Goal: Information Seeking & Learning: Learn about a topic

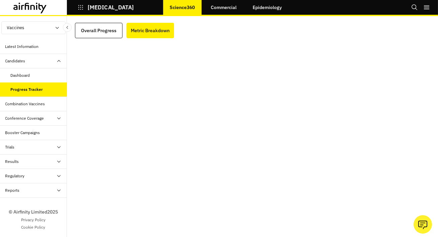
scroll to position [7, 0]
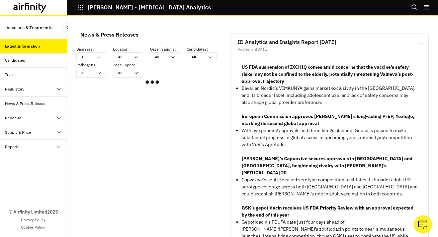
scroll to position [402, 201]
click at [41, 145] on div "Reports" at bounding box center [36, 147] width 62 height 6
click at [41, 163] on div "Reports" at bounding box center [39, 161] width 56 height 6
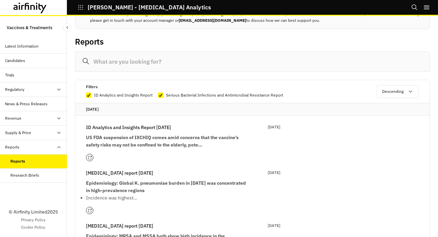
scroll to position [49, 0]
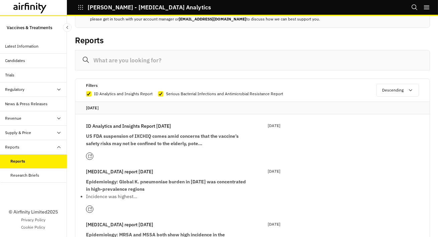
click at [167, 142] on strong "US FDA suspension of IXCHIQ comes amid concerns that the vaccine’s safety risks…" at bounding box center [162, 139] width 153 height 13
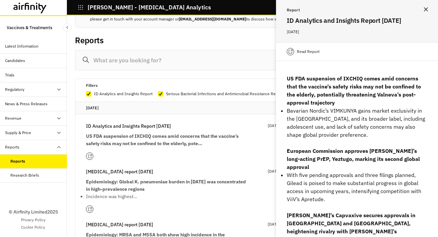
click at [309, 55] on p "Read Report" at bounding box center [308, 51] width 23 height 7
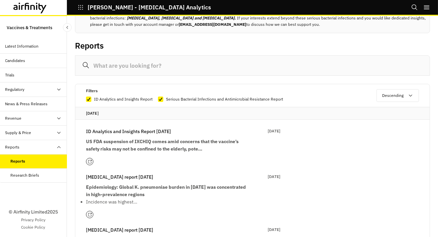
scroll to position [82, 0]
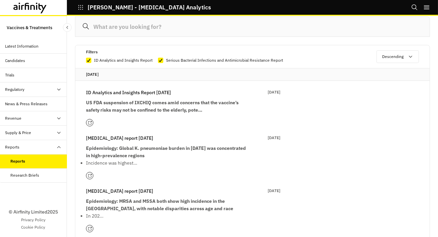
click at [134, 149] on strong "Epidemiology: Global K. pneumoniae burden in 2021 was concentrated in high-prev…" at bounding box center [166, 151] width 160 height 13
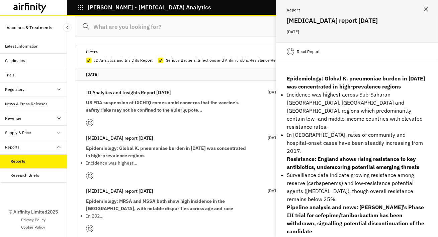
click at [427, 8] on icon "Close" at bounding box center [426, 9] width 4 height 4
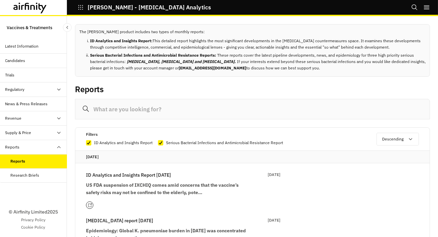
scroll to position [14, 0]
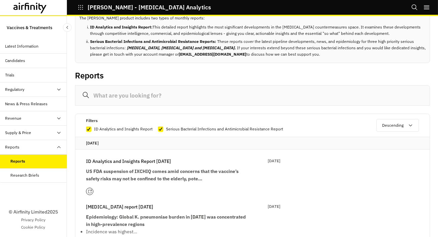
click at [172, 173] on strong "US FDA suspension of IXCHIQ comes amid concerns that the vaccine’s safety risks…" at bounding box center [162, 174] width 153 height 13
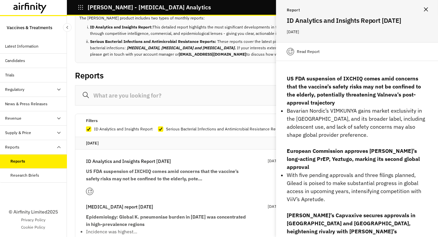
click at [428, 8] on button "Close" at bounding box center [426, 9] width 11 height 11
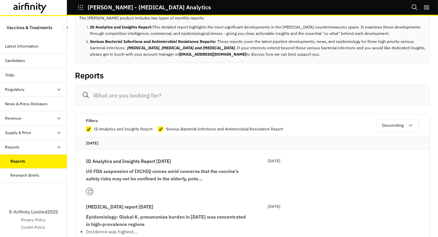
click at [40, 12] on icon at bounding box center [29, 8] width 33 height 11
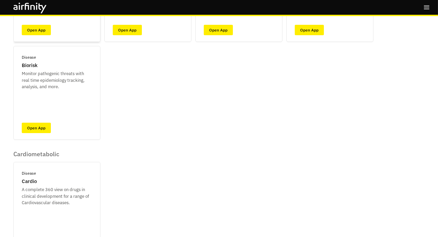
scroll to position [187, 0]
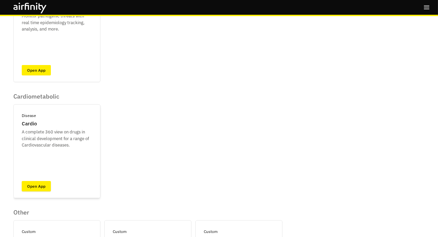
click at [37, 188] on link "Open App" at bounding box center [36, 186] width 29 height 10
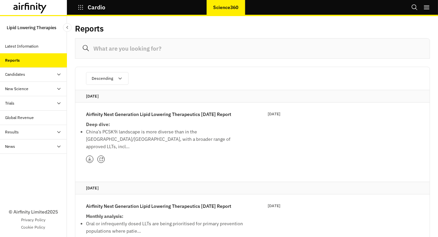
click at [169, 116] on p "Airfinity Next Generation Lipid Lowering Therapeutics [DATE] Report" at bounding box center [158, 113] width 145 height 7
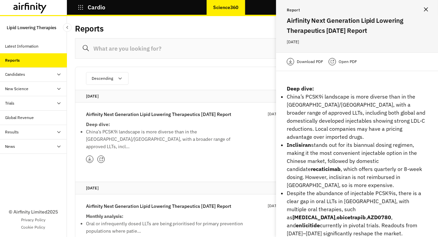
click at [349, 63] on p "Open PDF" at bounding box center [348, 61] width 18 height 7
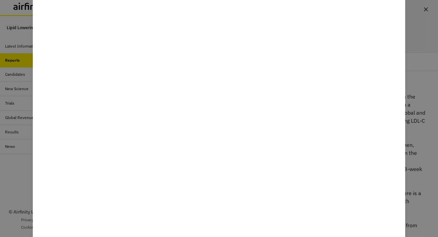
click at [14, 186] on div at bounding box center [219, 118] width 438 height 237
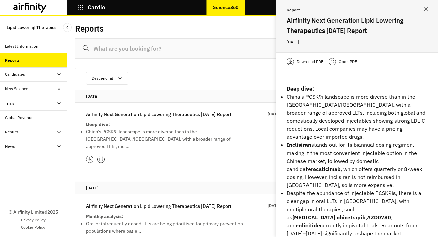
click at [36, 8] on icon at bounding box center [36, 7] width 1 height 5
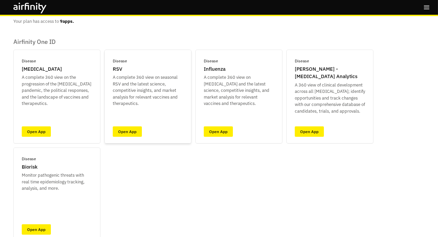
scroll to position [61, 0]
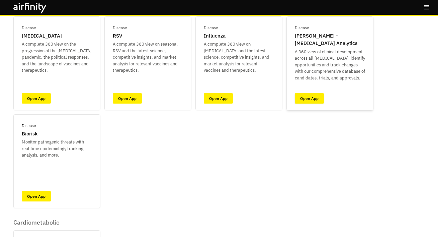
click at [317, 100] on link "Open App" at bounding box center [309, 98] width 29 height 10
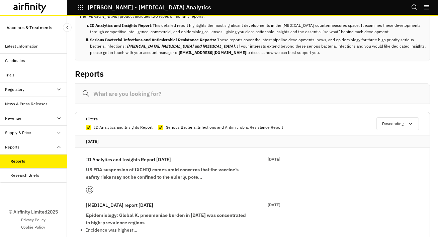
scroll to position [18, 0]
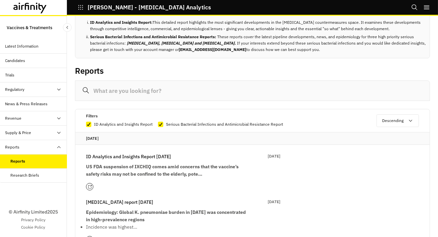
click at [165, 163] on strong "US FDA suspension of IXCHIQ comes amid concerns that the vaccine’s safety risks…" at bounding box center [162, 169] width 153 height 13
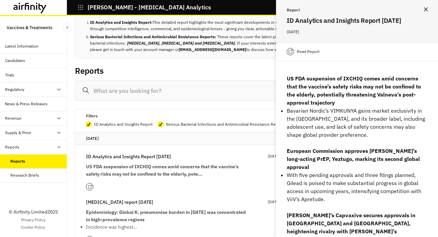
click at [425, 10] on icon "Close" at bounding box center [426, 9] width 4 height 4
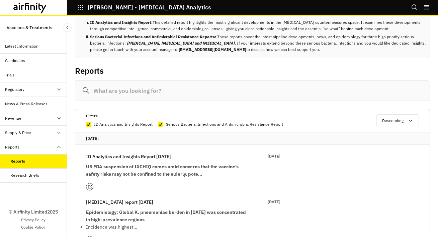
scroll to position [34, 0]
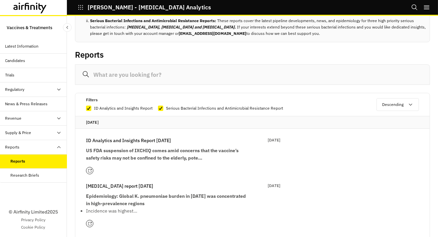
click at [27, 59] on div "Candidates" at bounding box center [36, 61] width 62 height 6
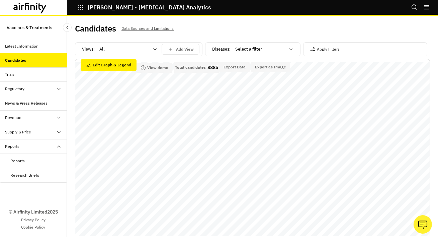
scroll to position [6, 0]
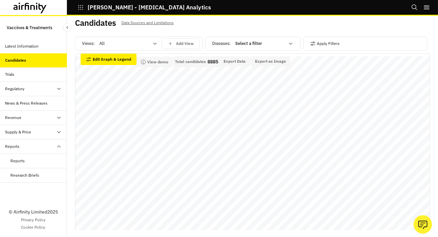
click at [42, 47] on div "Latest Information" at bounding box center [36, 46] width 62 height 6
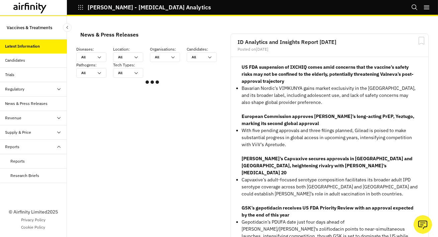
click at [41, 5] on icon at bounding box center [43, 8] width 8 height 10
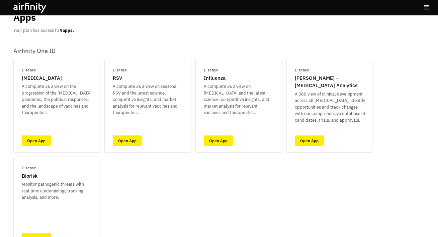
scroll to position [24, 0]
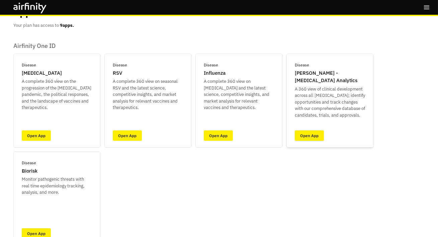
click at [317, 134] on link "Open App" at bounding box center [309, 135] width 29 height 10
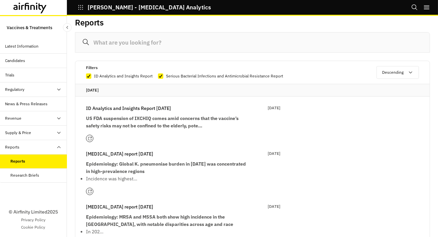
scroll to position [69, 0]
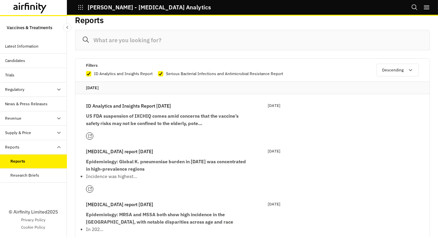
click at [153, 120] on strong "US FDA suspension of IXCHIQ comes amid concerns that the vaccine’s safety risks…" at bounding box center [162, 119] width 153 height 13
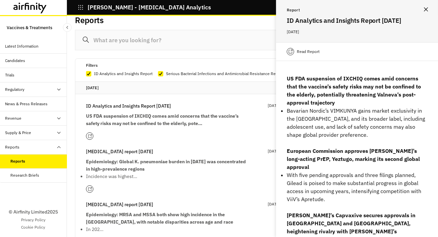
click at [304, 55] on p "Read Report" at bounding box center [308, 51] width 23 height 7
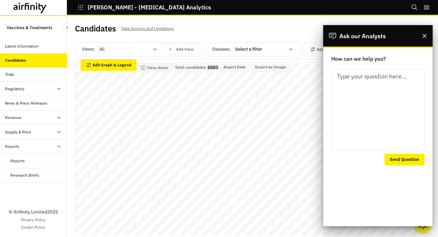
click at [373, 98] on textarea "How can we help you?" at bounding box center [377, 109] width 93 height 80
click at [428, 34] on button "Close" at bounding box center [425, 36] width 12 height 12
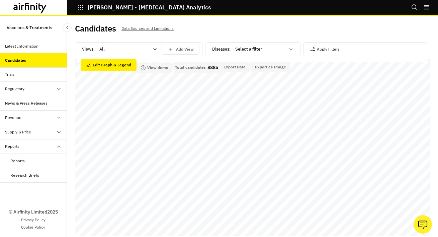
click at [291, 48] on icon at bounding box center [290, 49] width 5 height 5
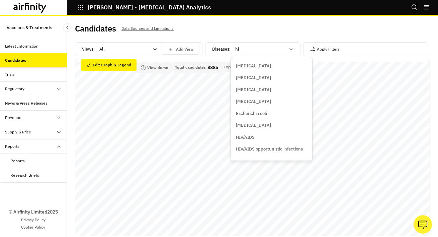
type input "hiv"
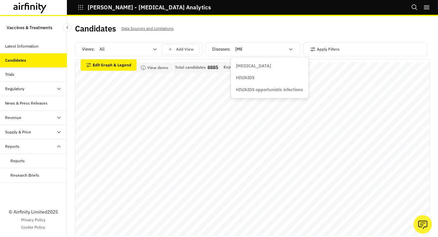
click at [292, 77] on div "HIV/AIDS" at bounding box center [269, 77] width 67 height 7
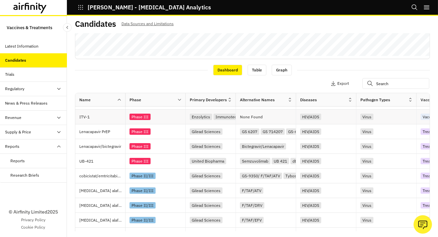
scroll to position [28, 0]
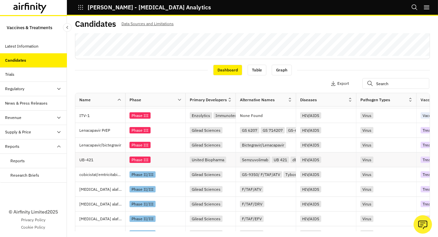
click at [163, 159] on div "Phase III" at bounding box center [157, 159] width 56 height 9
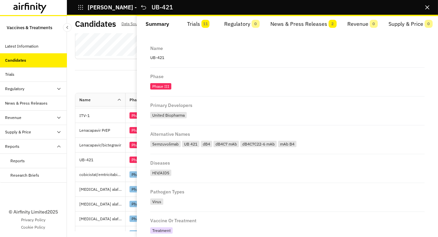
click at [198, 24] on button "Trials 11" at bounding box center [198, 24] width 41 height 16
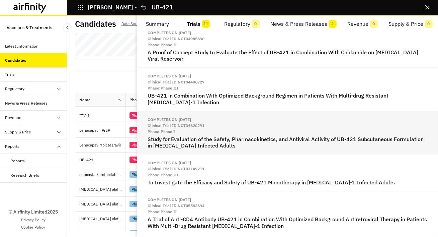
scroll to position [0, 0]
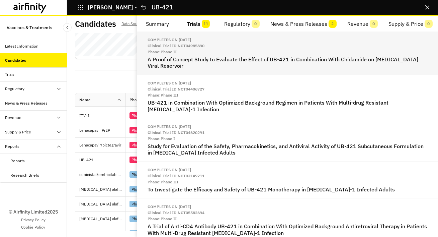
click at [205, 61] on h2 "A Proof of Concept Study to Evaluate the Effect of UB-421 in Combination With C…" at bounding box center [288, 62] width 280 height 13
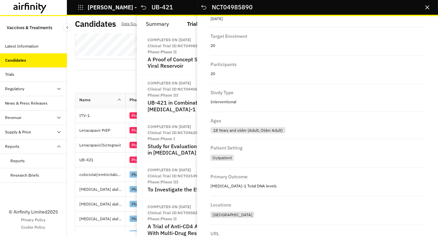
scroll to position [461, 0]
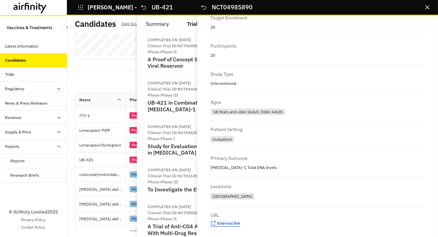
click at [227, 220] on span "External link" at bounding box center [228, 222] width 23 height 5
click at [429, 8] on icon "Close" at bounding box center [427, 7] width 4 height 4
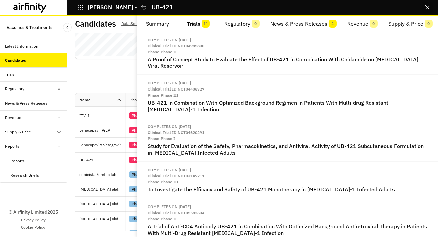
click at [428, 8] on icon "Close" at bounding box center [427, 7] width 4 height 4
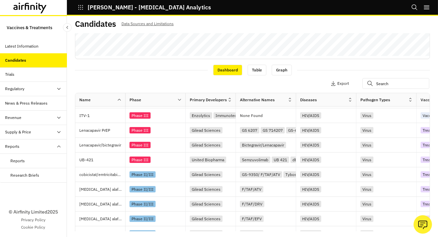
click at [107, 81] on div "Apply Filters 1 Columns Export" at bounding box center [252, 83] width 355 height 17
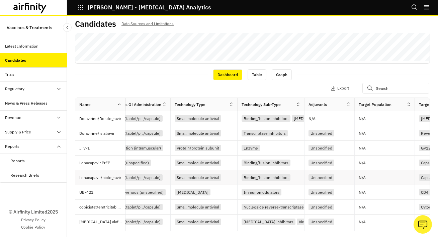
scroll to position [0, 427]
click at [41, 79] on div "Trials" at bounding box center [33, 74] width 67 height 14
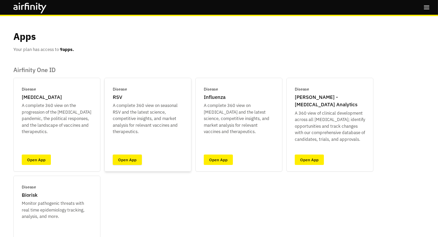
click at [134, 163] on link "Open App" at bounding box center [127, 159] width 29 height 10
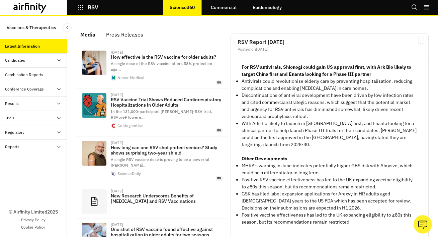
scroll to position [456, 201]
click at [224, 9] on link "Commercial" at bounding box center [223, 7] width 39 height 16
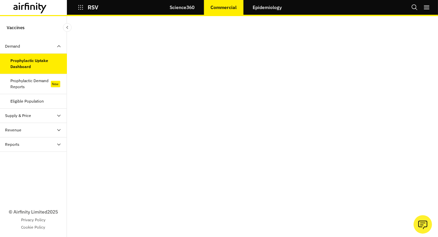
click at [37, 87] on div "Prophylactic Demand Reports" at bounding box center [31, 84] width 40 height 12
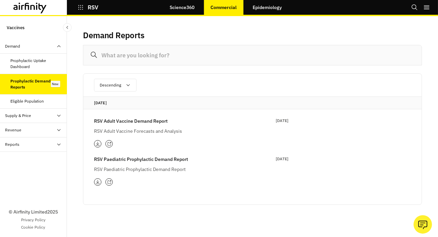
click at [36, 7] on icon at bounding box center [29, 8] width 33 height 11
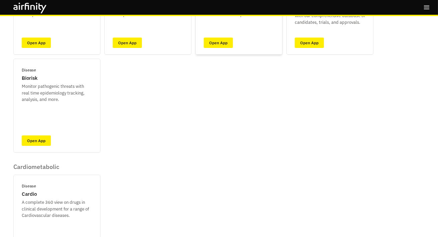
scroll to position [185, 0]
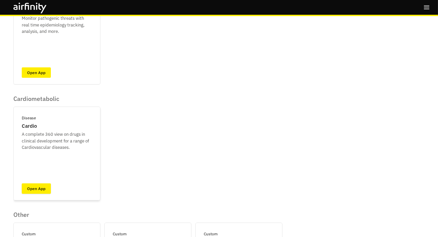
click at [42, 190] on link "Open App" at bounding box center [36, 188] width 29 height 10
